Goal: Information Seeking & Learning: Check status

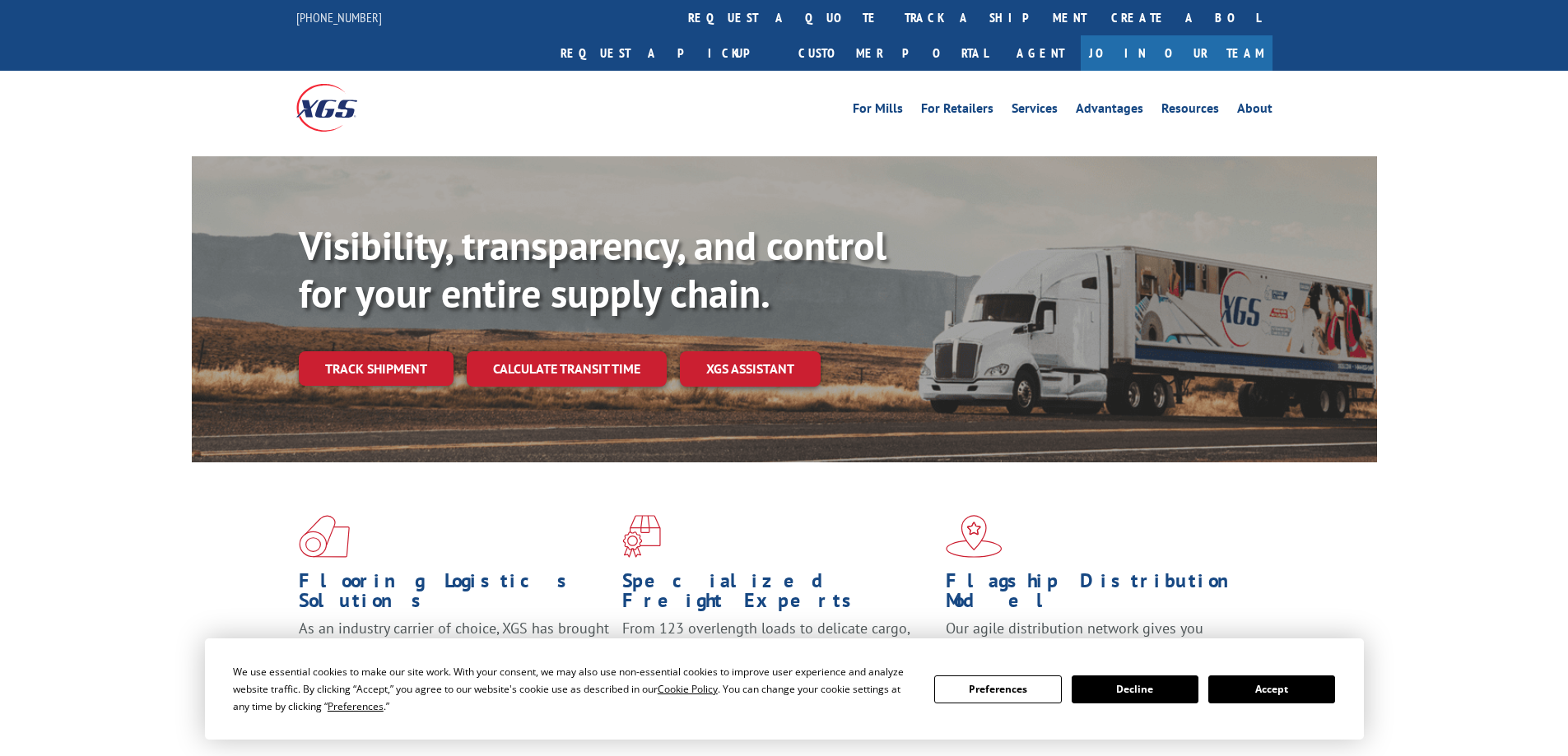
click at [361, 351] on link "Track shipment" at bounding box center [376, 368] width 155 height 35
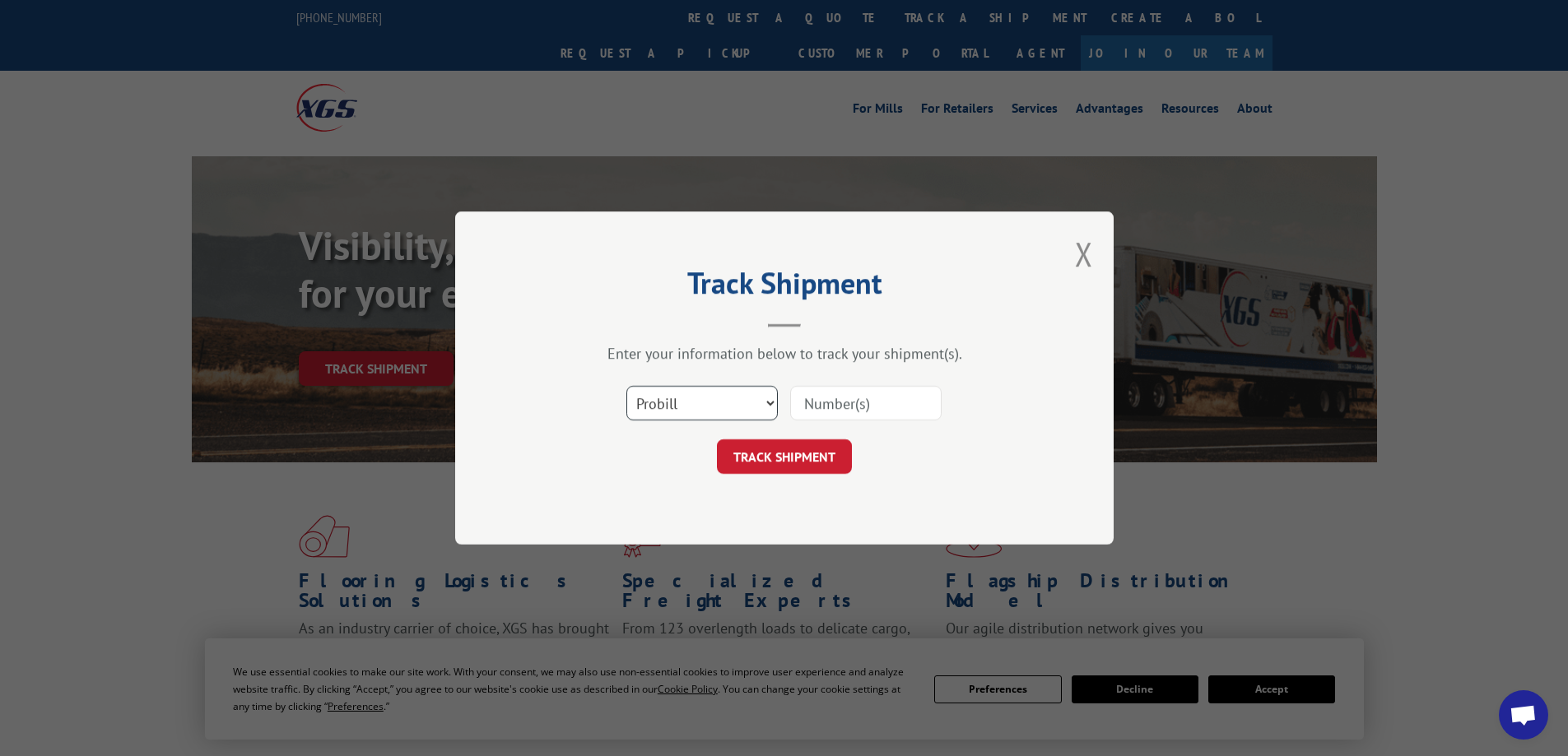
click at [768, 402] on select "Select category... Probill BOL PO" at bounding box center [701, 403] width 151 height 35
select select "bol"
click at [626, 386] on select "Select category... Probill BOL PO" at bounding box center [701, 403] width 151 height 35
click at [860, 407] on input at bounding box center [866, 403] width 151 height 35
type input "3371122"
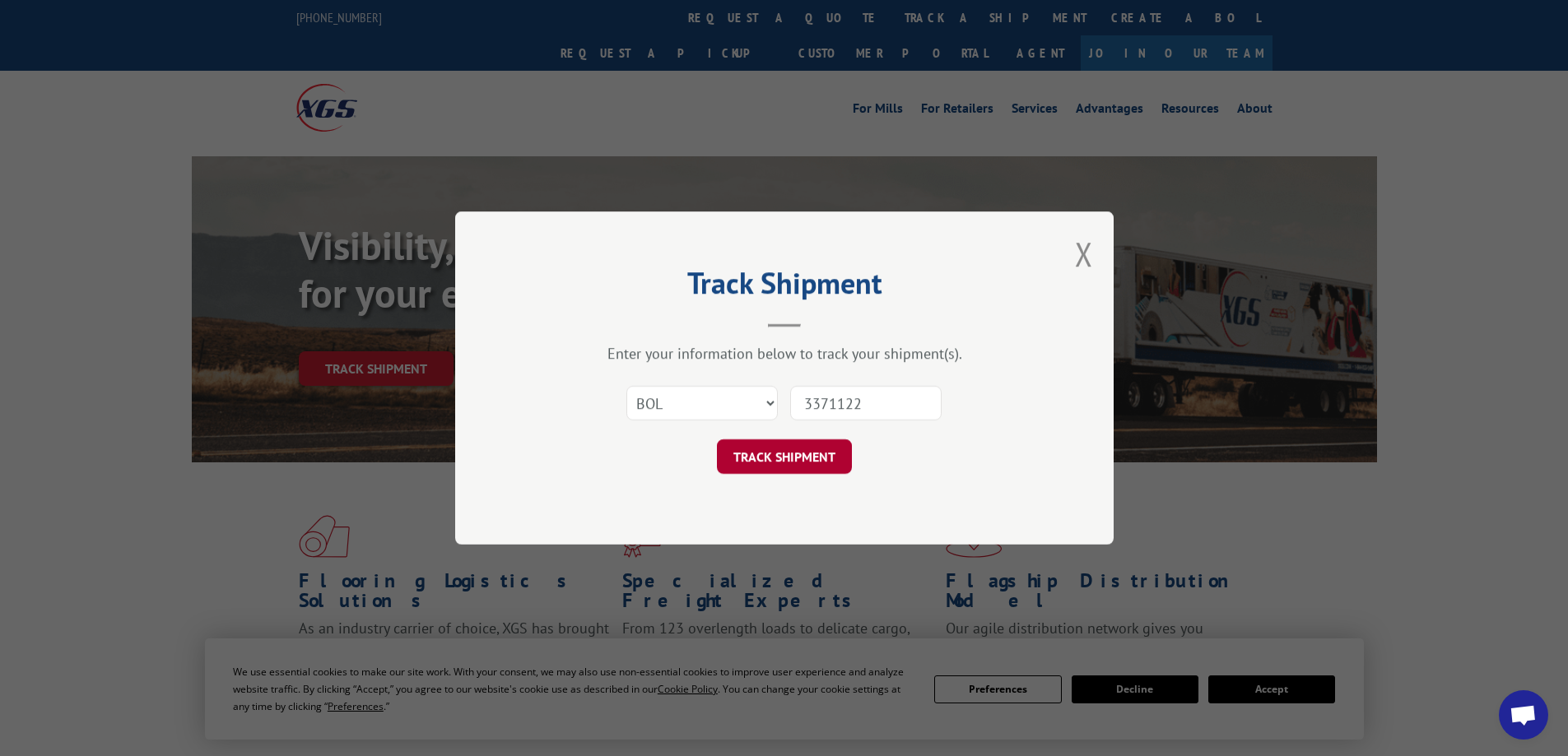
click at [821, 459] on button "TRACK SHIPMENT" at bounding box center [784, 457] width 135 height 35
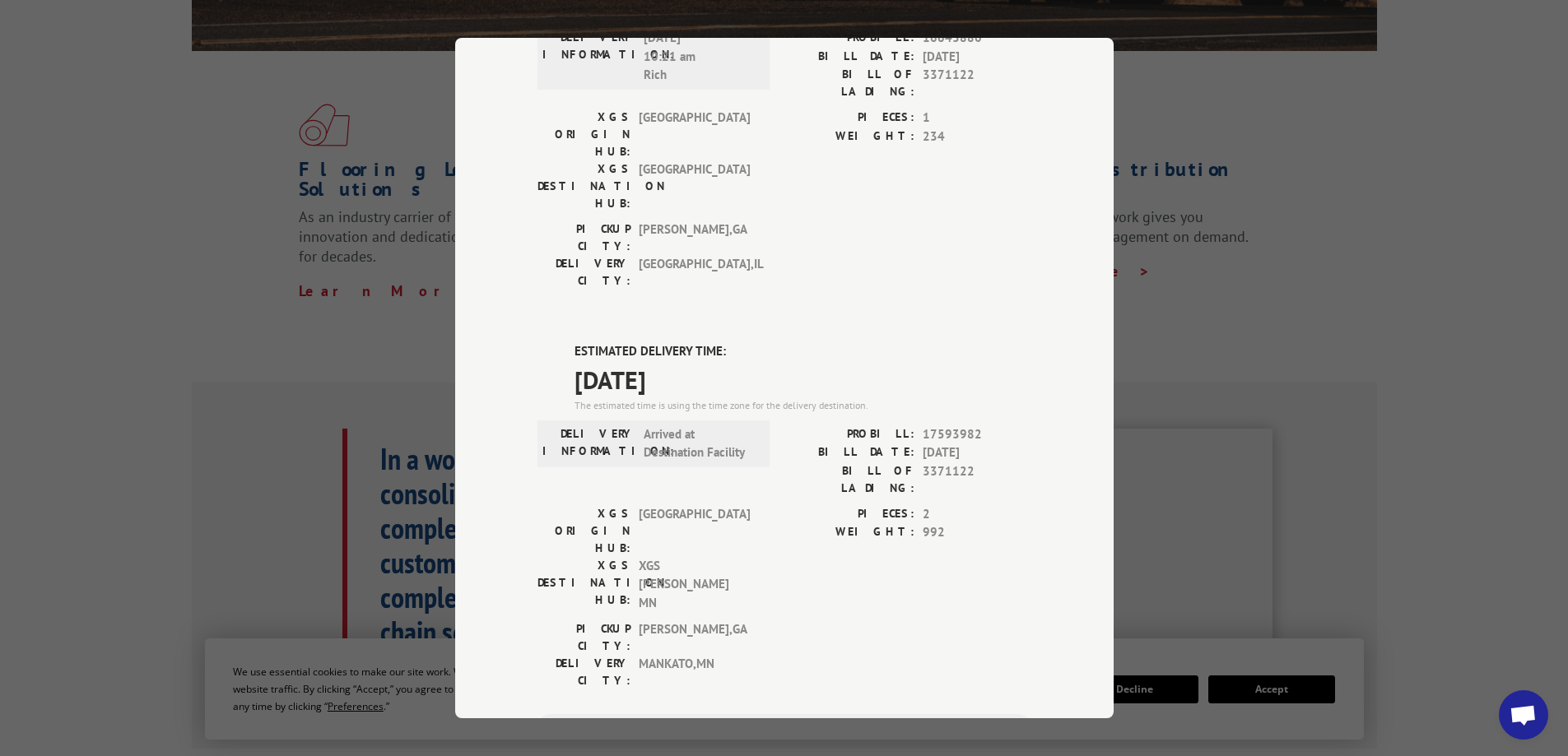
scroll to position [329, 0]
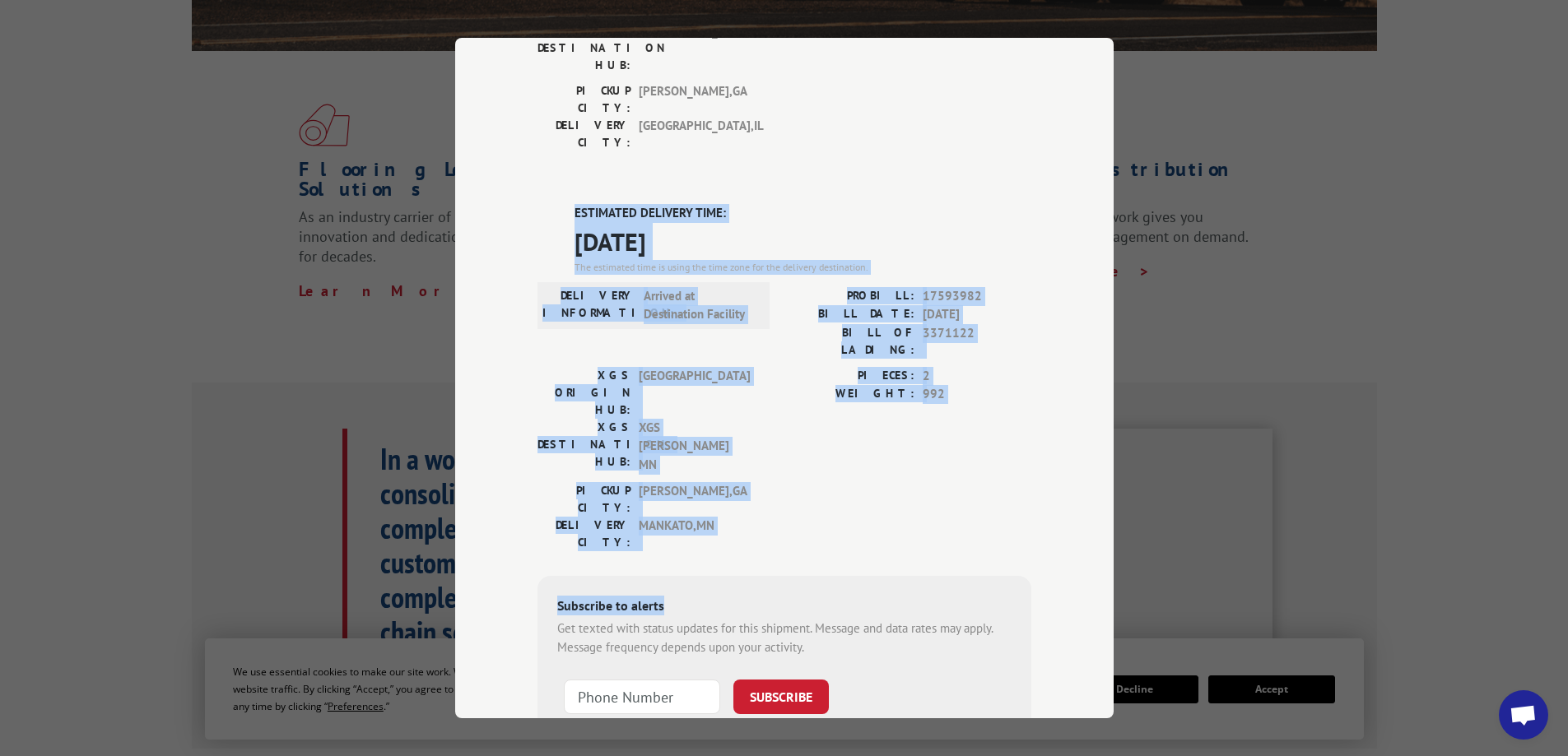
drag, startPoint x: 754, startPoint y: 366, endPoint x: 479, endPoint y: 119, distance: 369.6
click at [479, 119] on div "Track Shipment DELIVERED DELIVERY INFORMATION: [DATE] 10:21 am Rich PROBILL: 16…" at bounding box center [784, 378] width 659 height 680
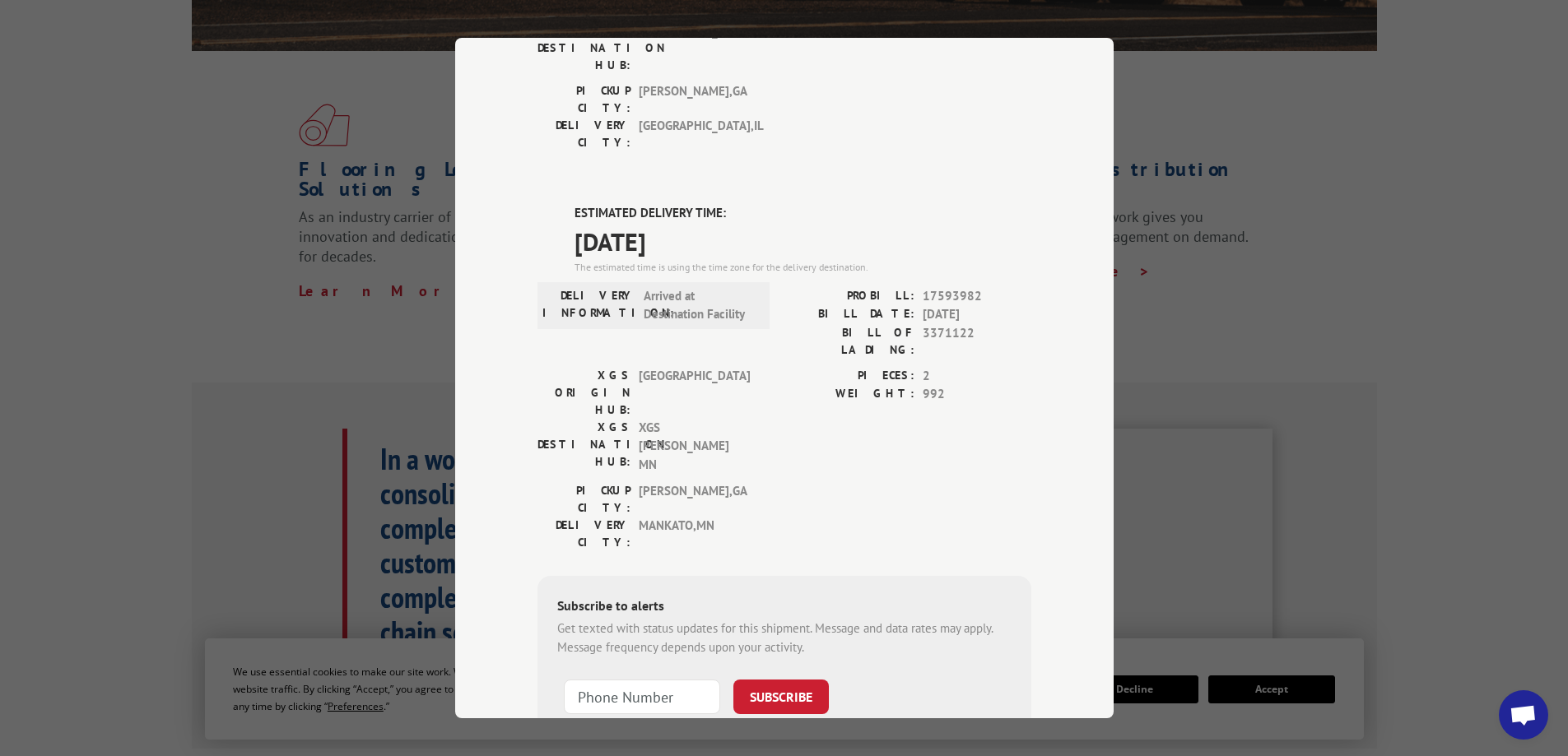
click at [743, 642] on div "DELIVERED DELIVERY INFORMATION: [DATE] 10:21 am Rich PROBILL: 16643880 BILL DAT…" at bounding box center [784, 342] width 493 height 1003
drag, startPoint x: 1335, startPoint y: 100, endPoint x: 1332, endPoint y: 87, distance: 13.3
click at [1335, 101] on div "Track Shipment DELIVERED DELIVERY INFORMATION: [DATE] 10:21 am Rich PROBILL: 16…" at bounding box center [784, 378] width 1568 height 756
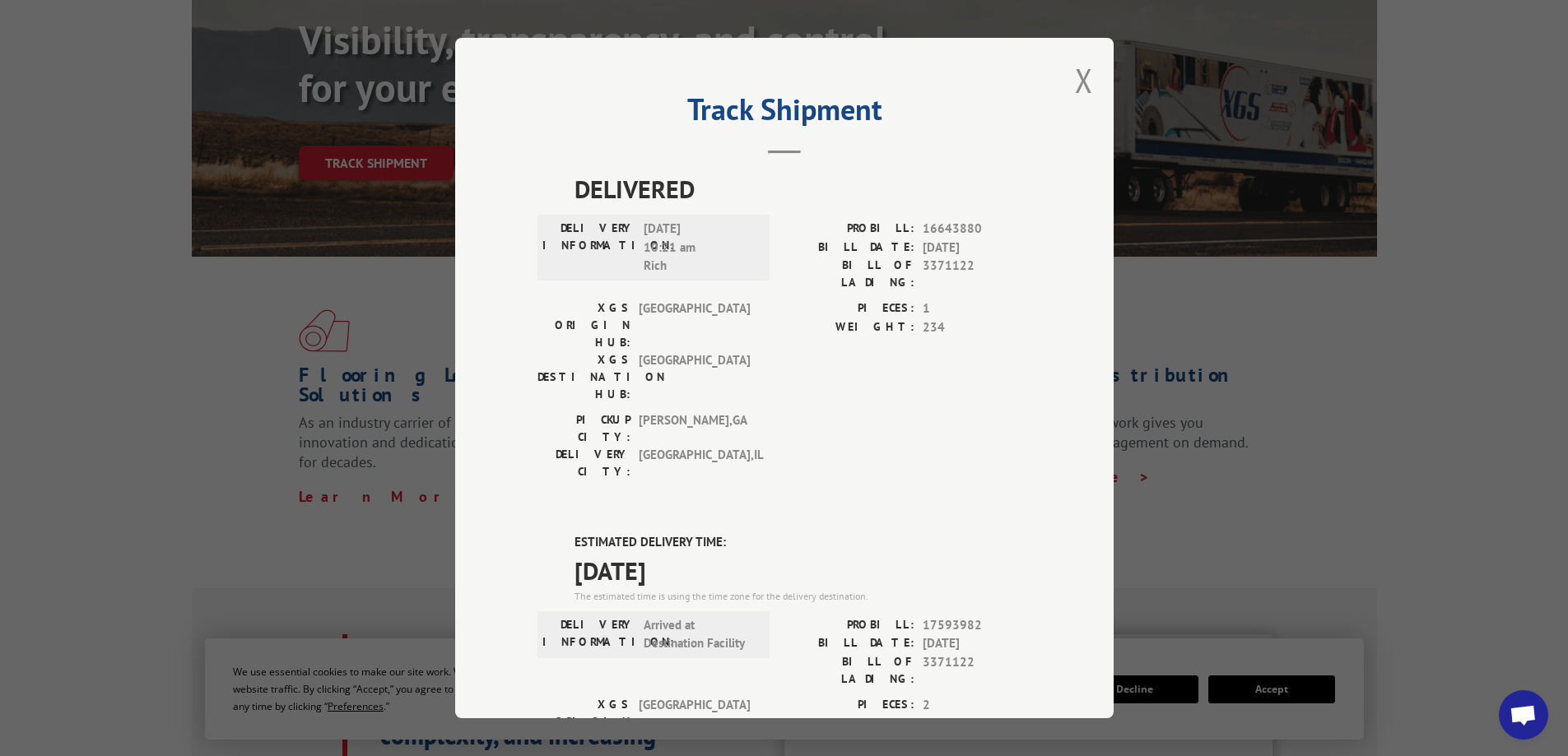
scroll to position [0, 0]
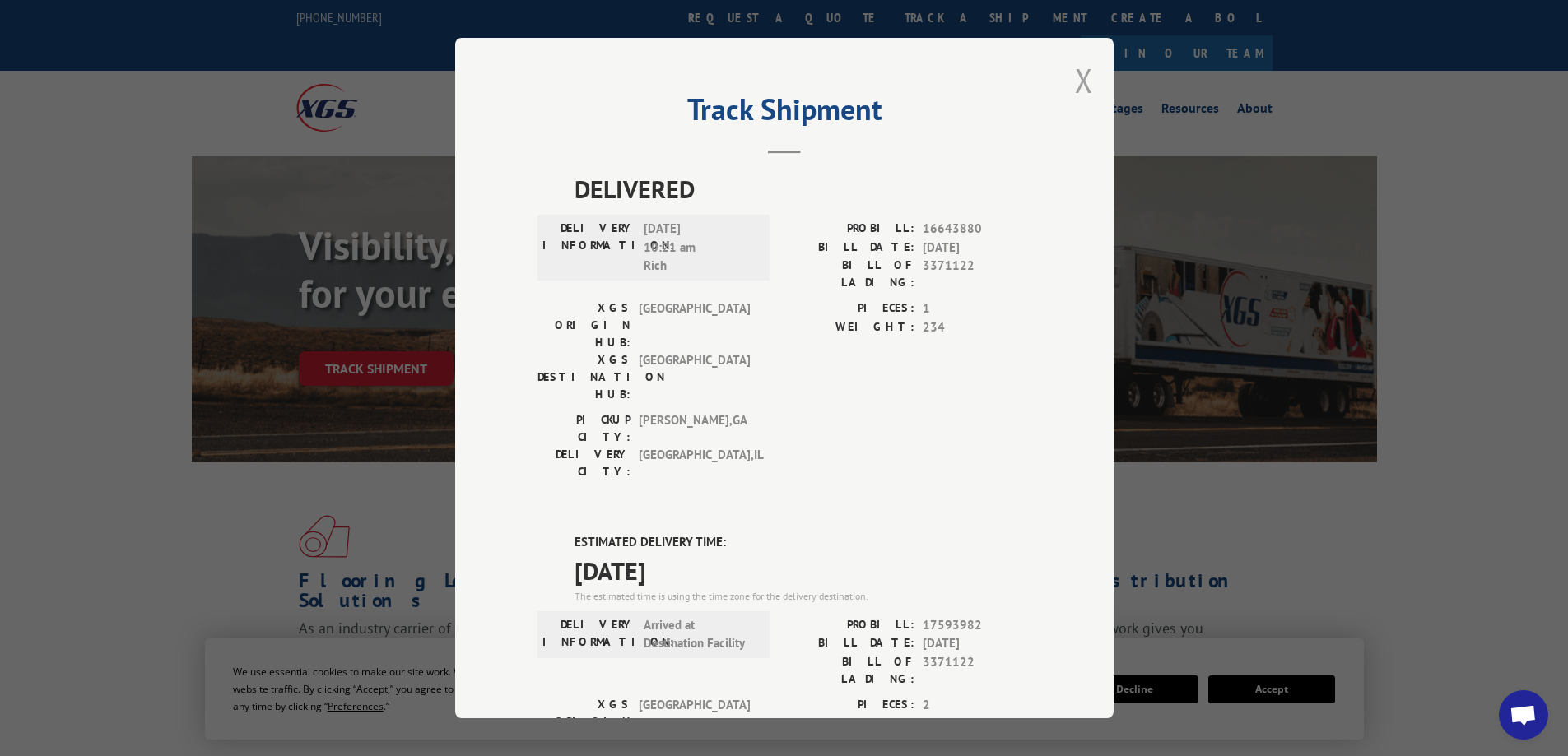
click at [1075, 88] on button "Close modal" at bounding box center [1083, 81] width 18 height 44
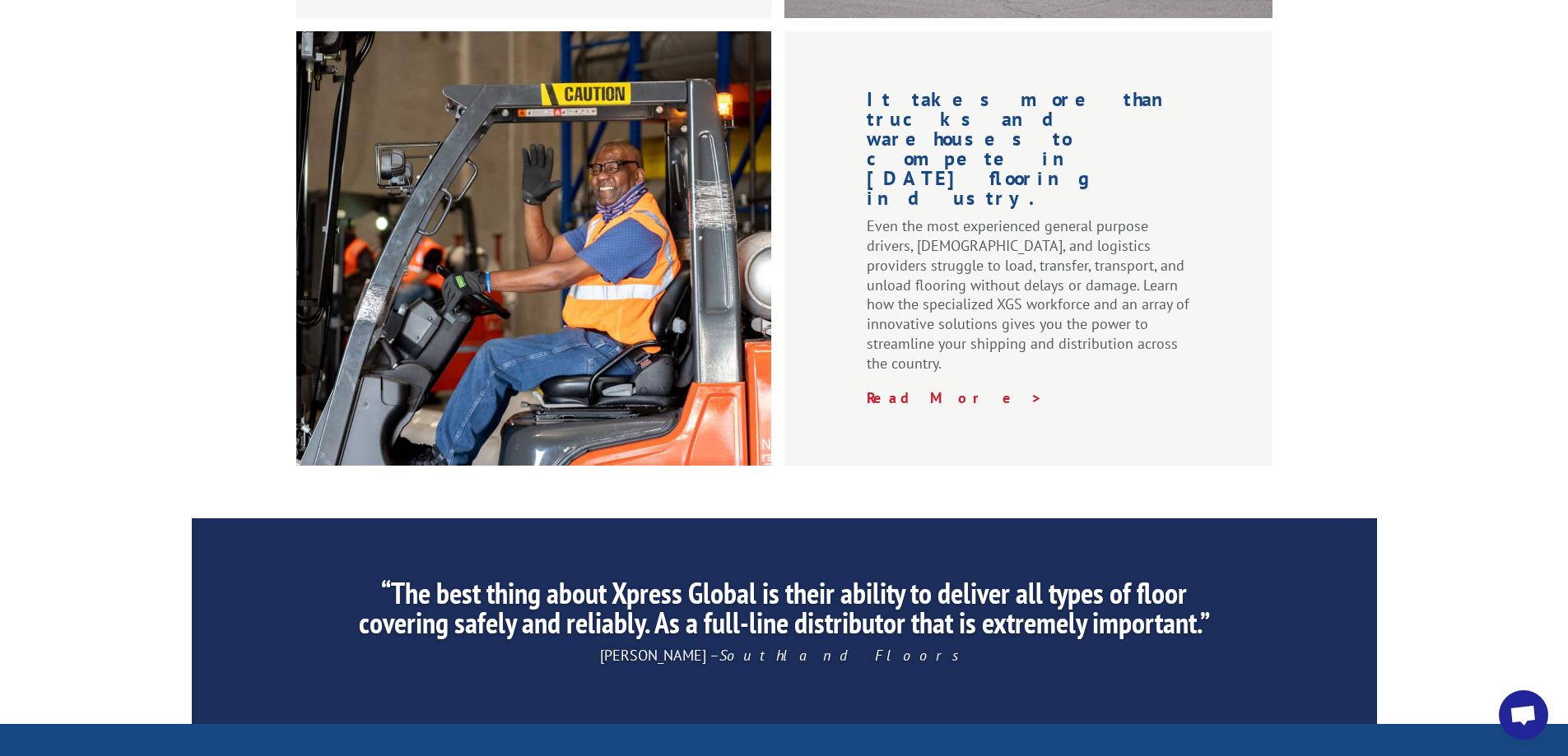
scroll to position [2501, 0]
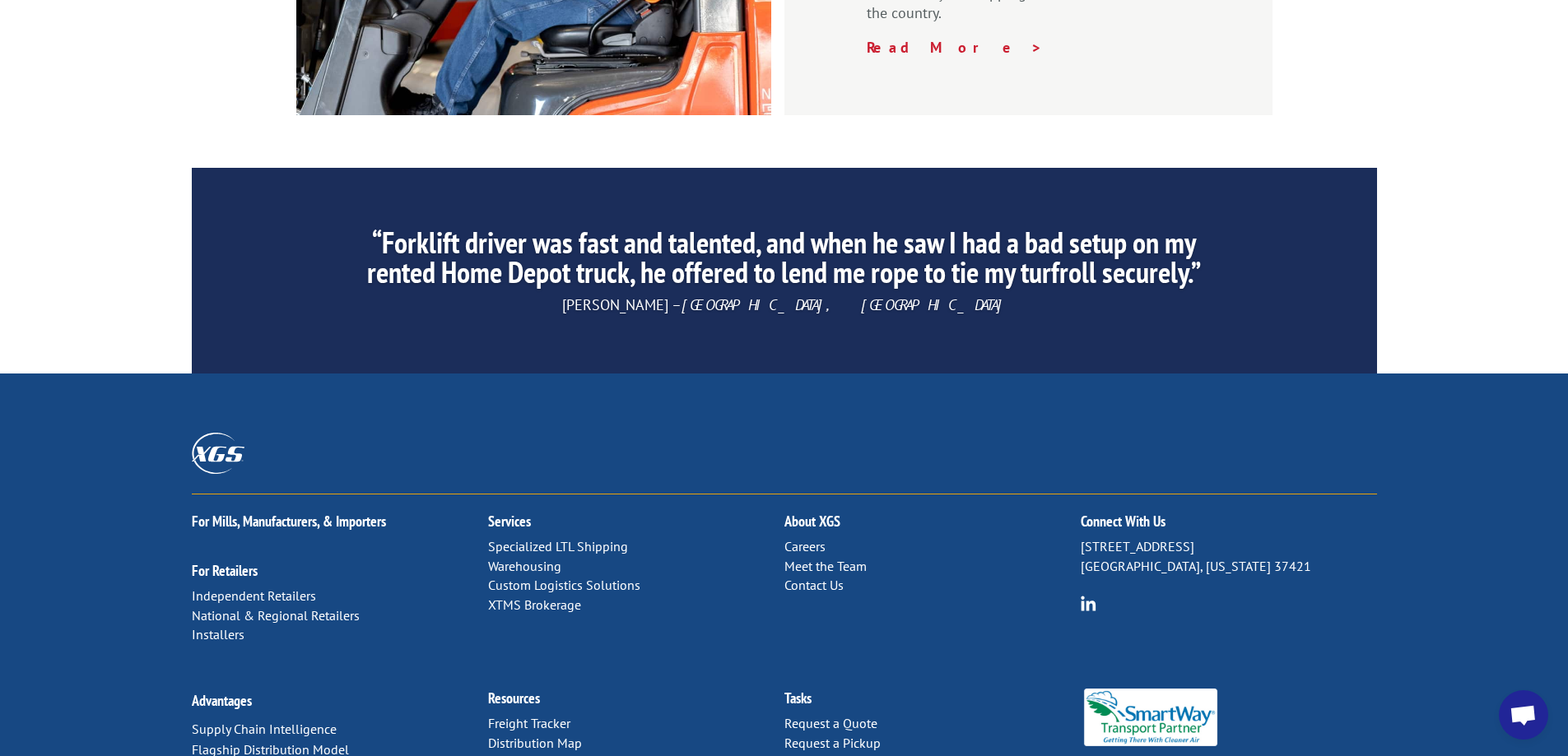
click at [796, 577] on link "Contact Us" at bounding box center [814, 585] width 60 height 17
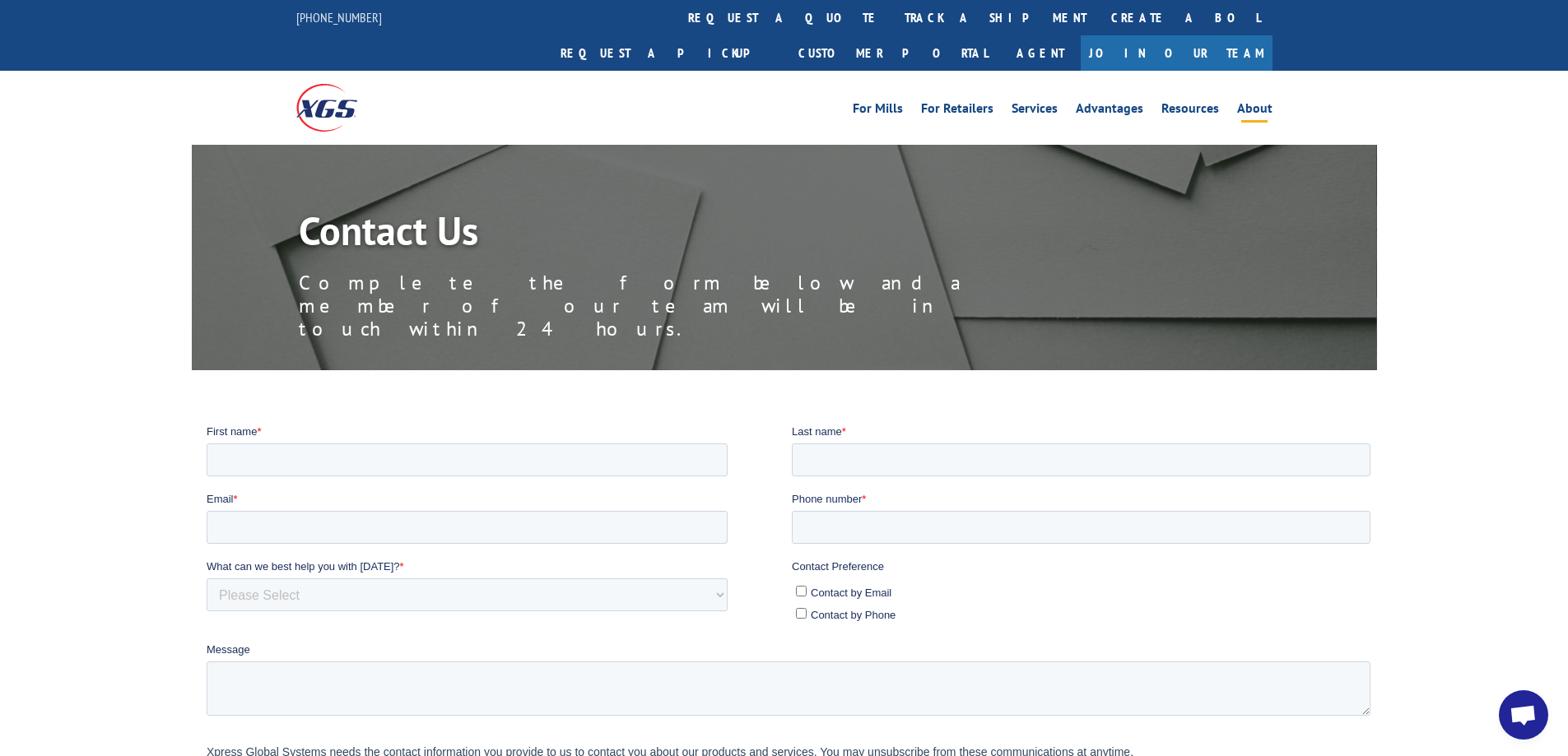
click at [1257, 102] on link "About" at bounding box center [1255, 111] width 36 height 18
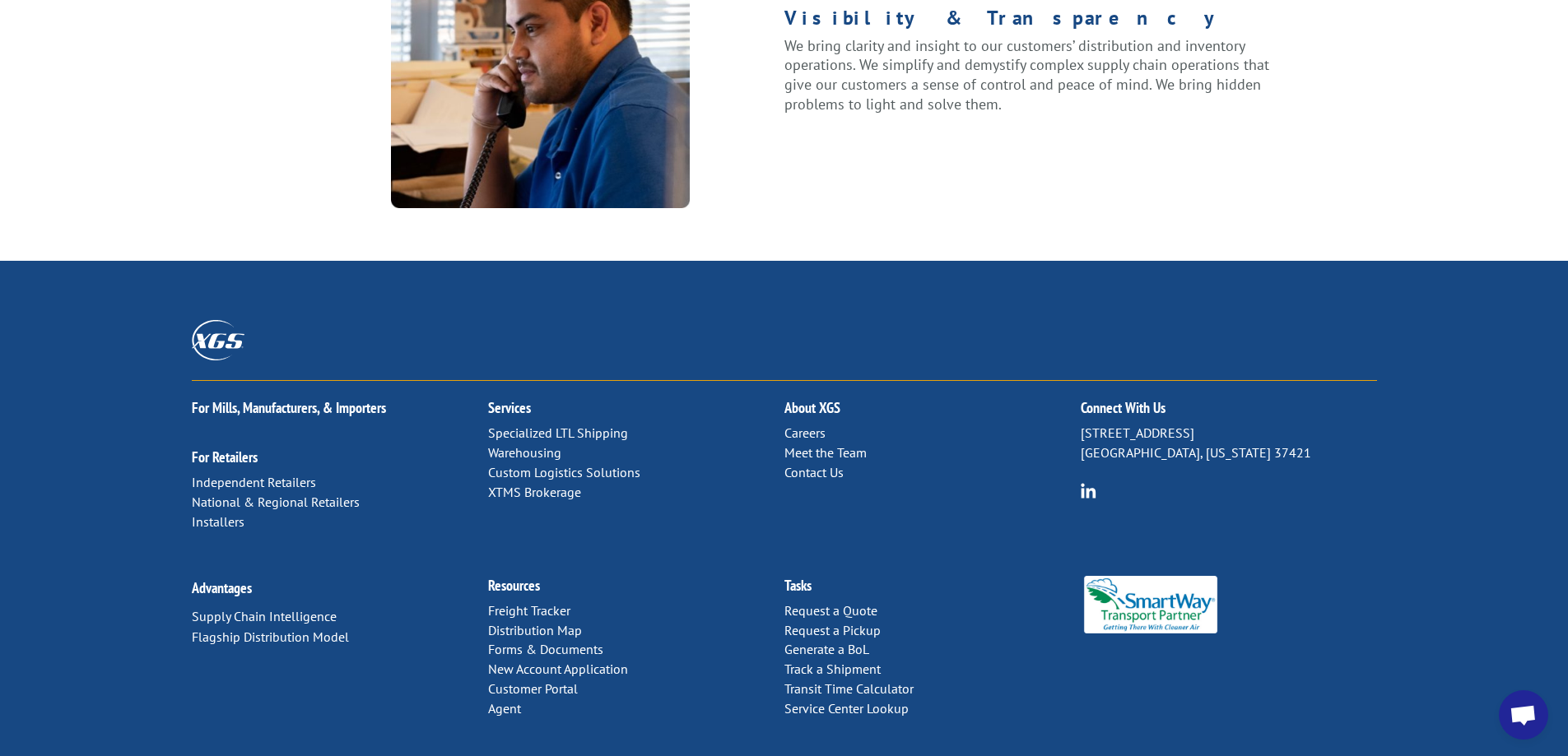
scroll to position [2112, 0]
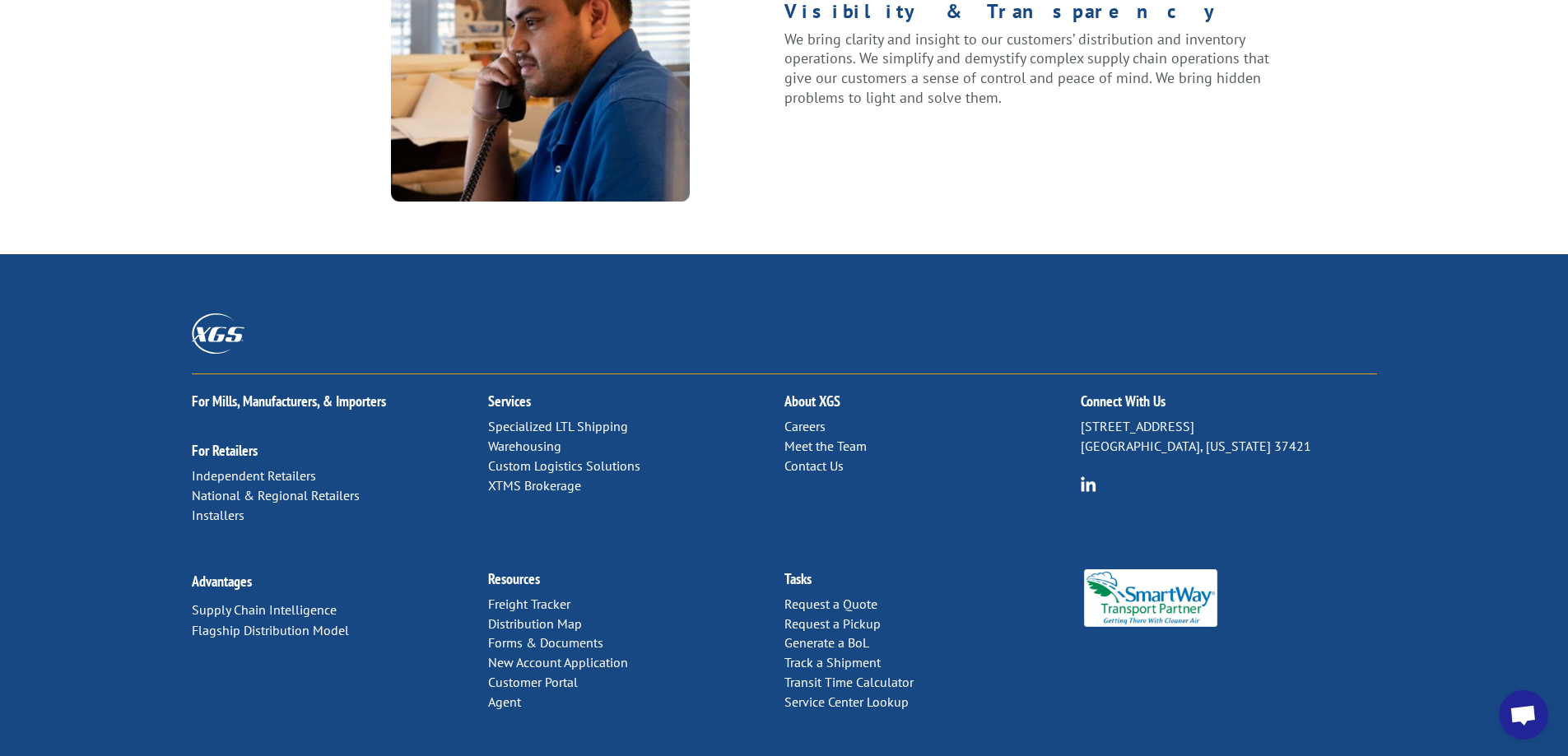
click at [805, 458] on link "Contact Us" at bounding box center [814, 466] width 60 height 17
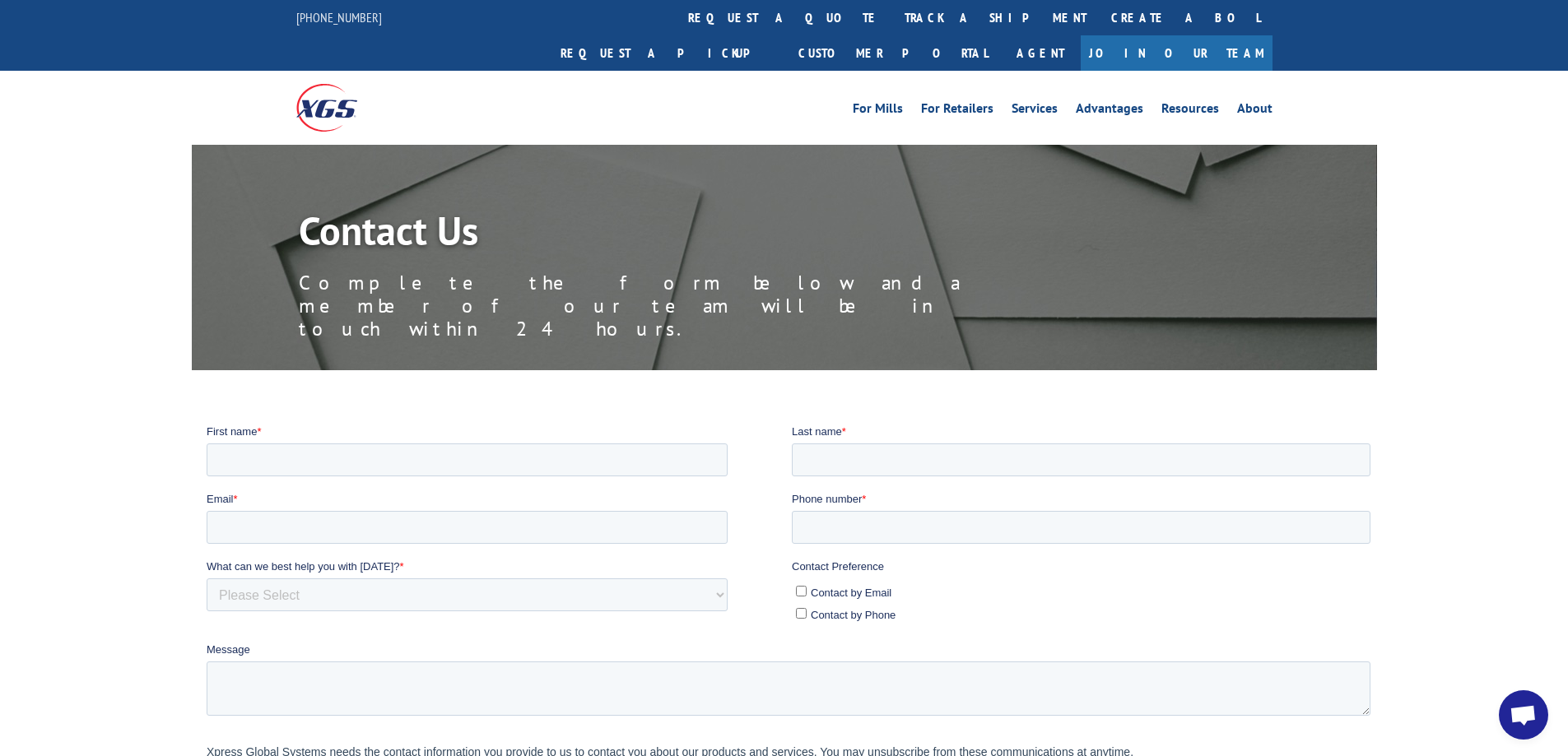
click at [54, 234] on div "Contact Us Complete the form below and a member of our team will be in touch wi…" at bounding box center [784, 258] width 1568 height 226
